Goal: Information Seeking & Learning: Learn about a topic

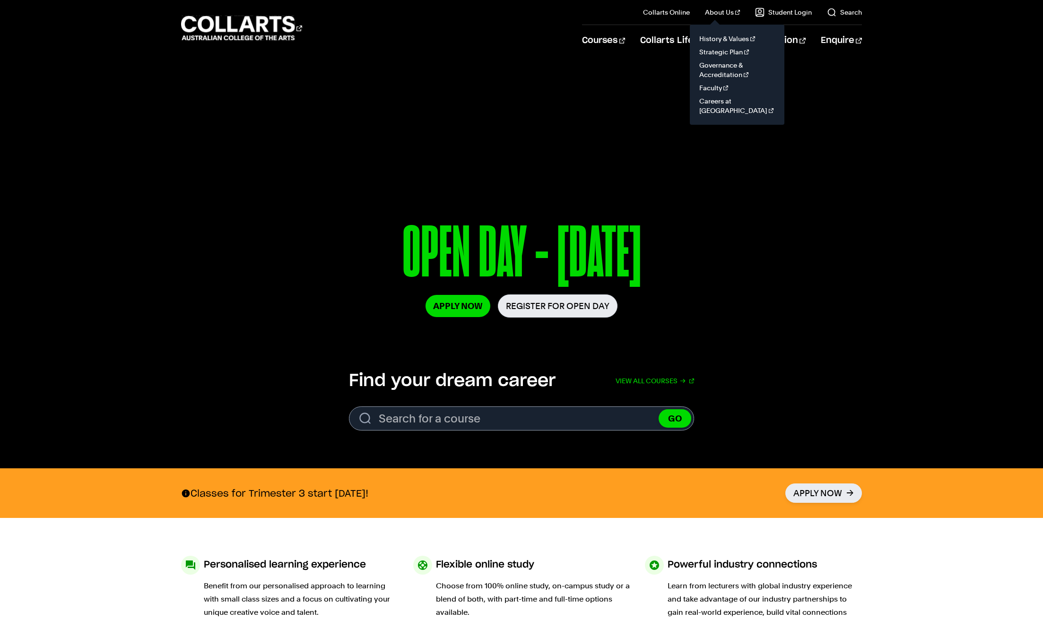
click at [733, 15] on link "About Us" at bounding box center [722, 12] width 35 height 9
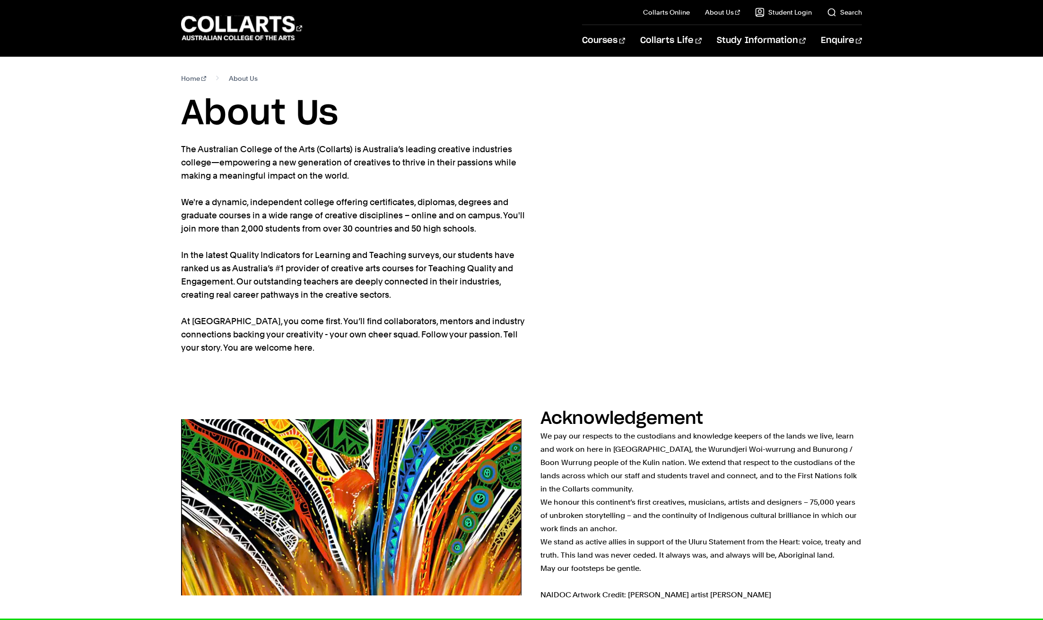
click at [423, 156] on p "The Australian College of the Arts (Collarts) is Australia’s leading creative i…" at bounding box center [353, 249] width 345 height 212
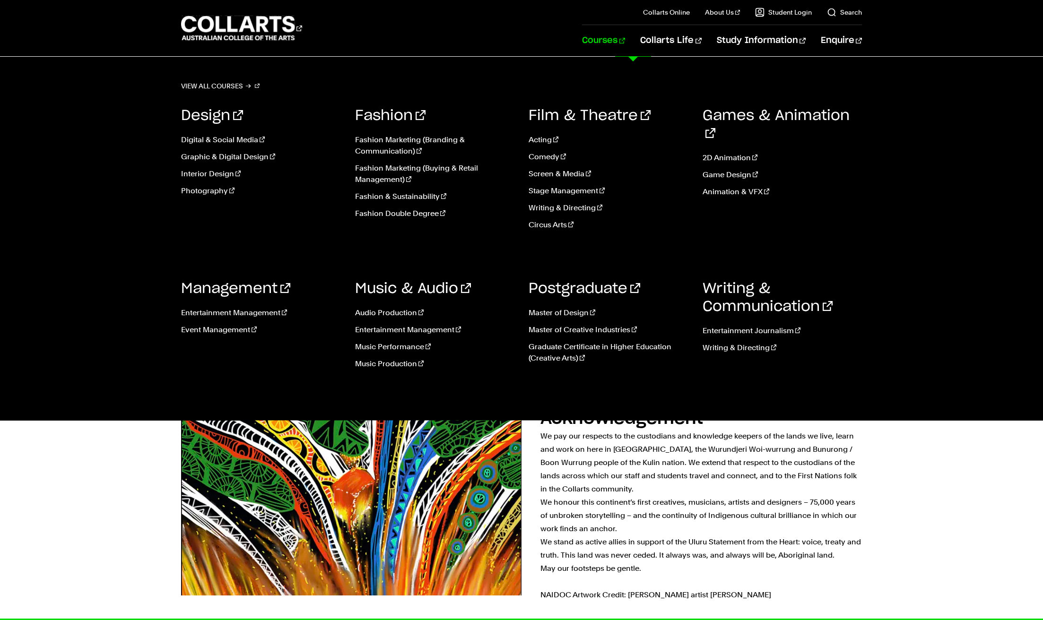
click at [625, 43] on link "Courses" at bounding box center [603, 40] width 43 height 31
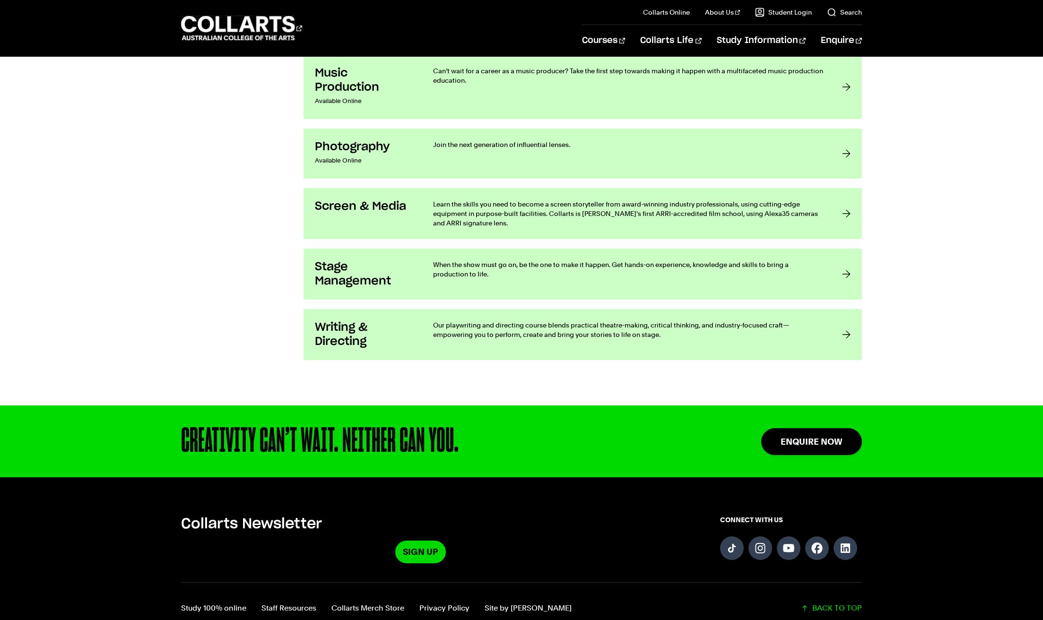
scroll to position [1949, 0]
